Goal: Register for event/course

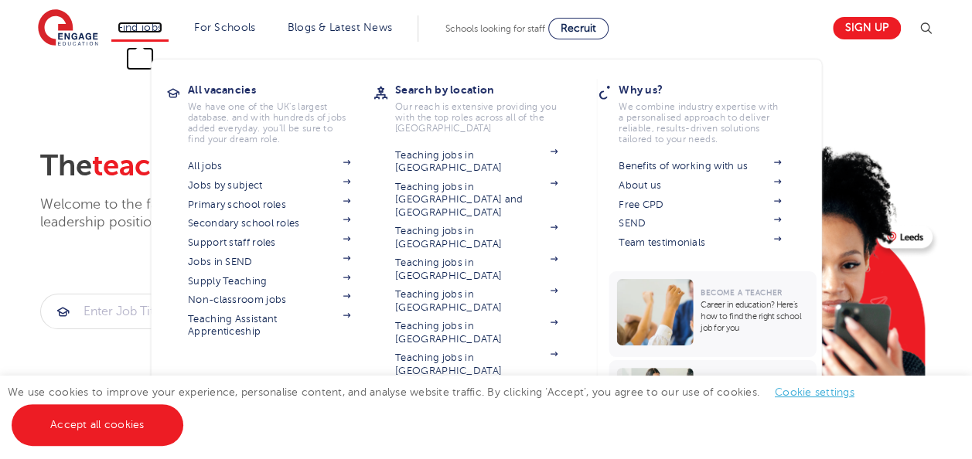
click at [152, 31] on link "Find jobs" at bounding box center [141, 28] width 46 height 12
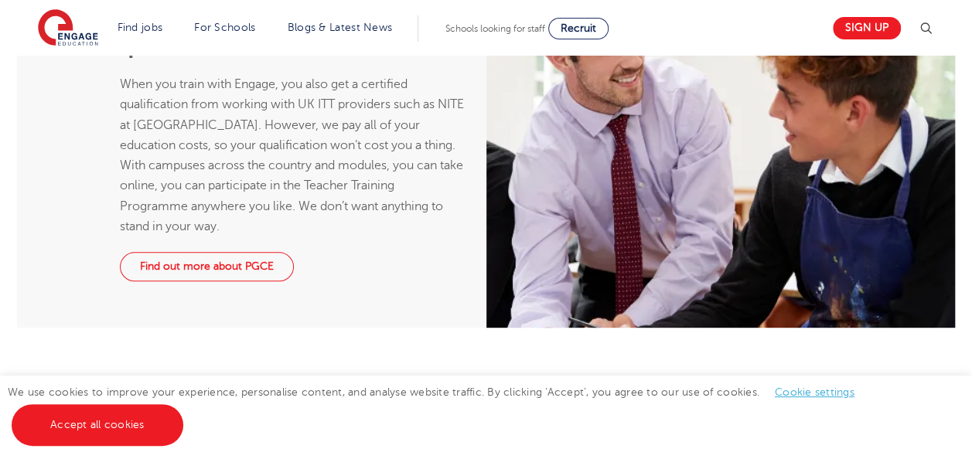
scroll to position [843, 0]
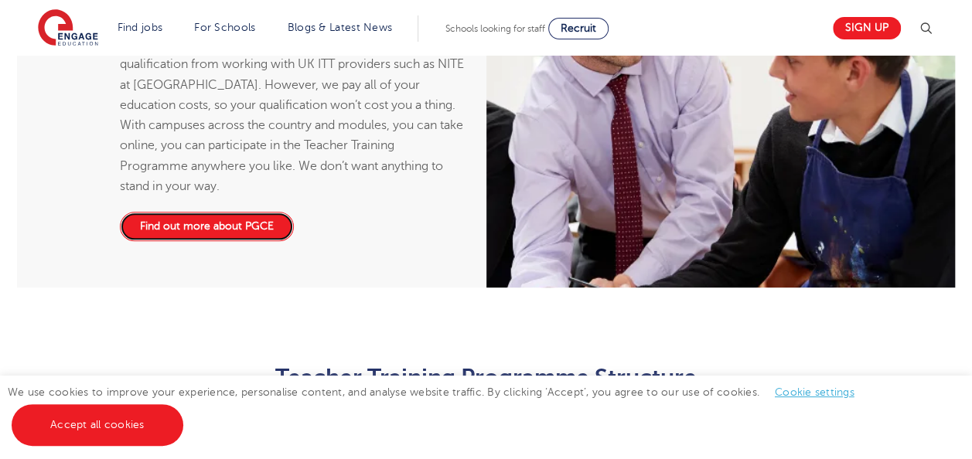
click at [227, 223] on link "Find out more about PGCE" at bounding box center [207, 226] width 174 height 29
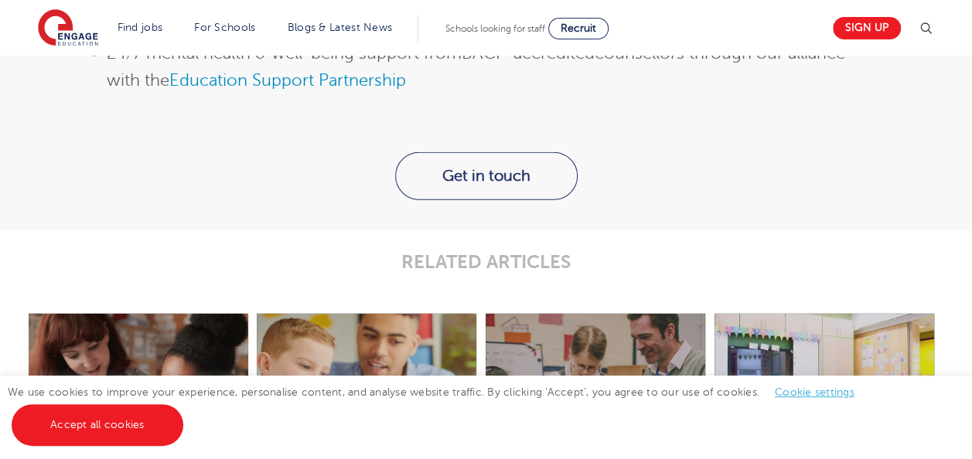
scroll to position [1913, 0]
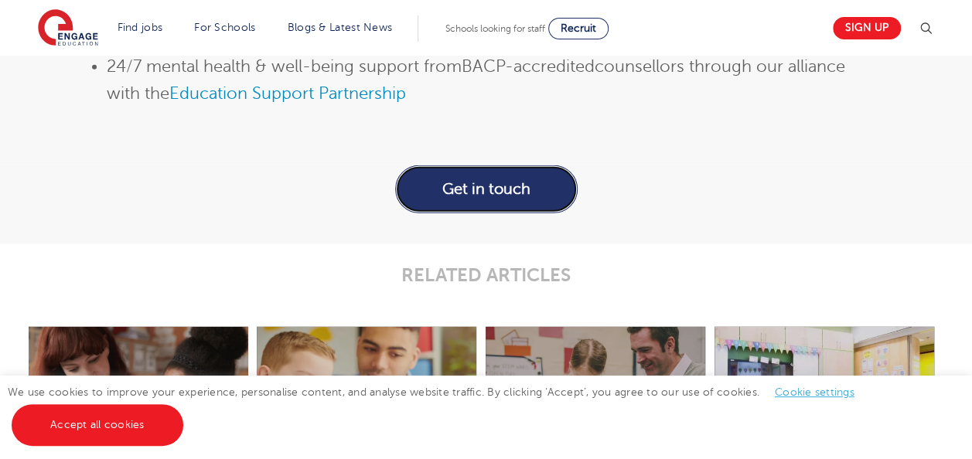
click at [471, 195] on link "Get in touch" at bounding box center [486, 190] width 183 height 48
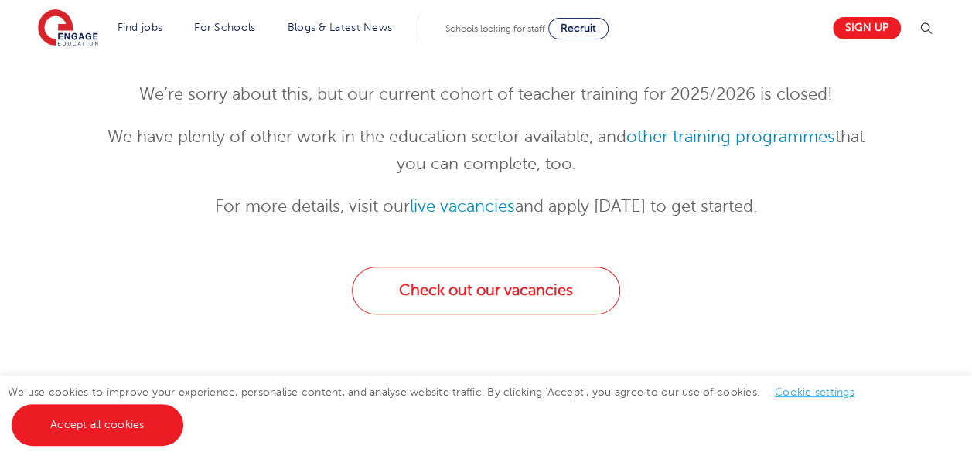
scroll to position [204, 0]
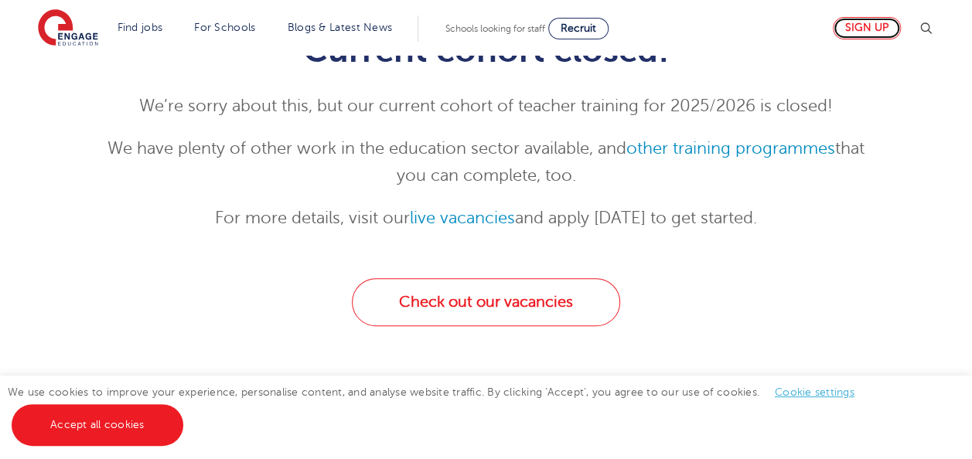
click at [859, 31] on link "Sign up" at bounding box center [867, 28] width 68 height 22
